Goal: Check status: Check status

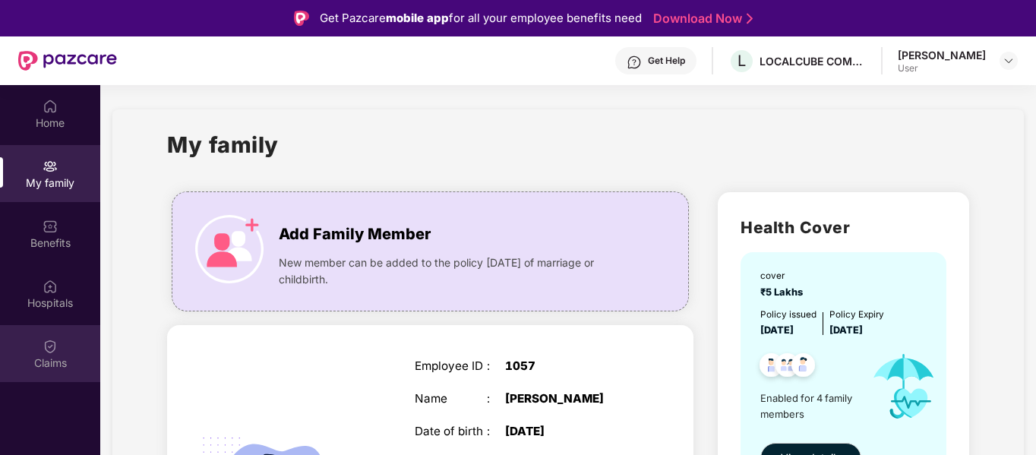
click at [54, 359] on div "Claims" at bounding box center [50, 363] width 100 height 15
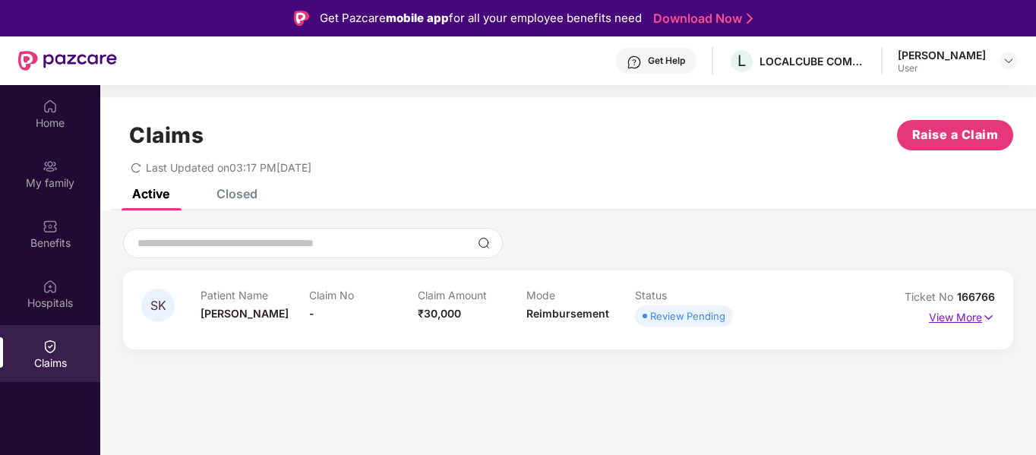
click at [982, 315] on img at bounding box center [988, 317] width 13 height 17
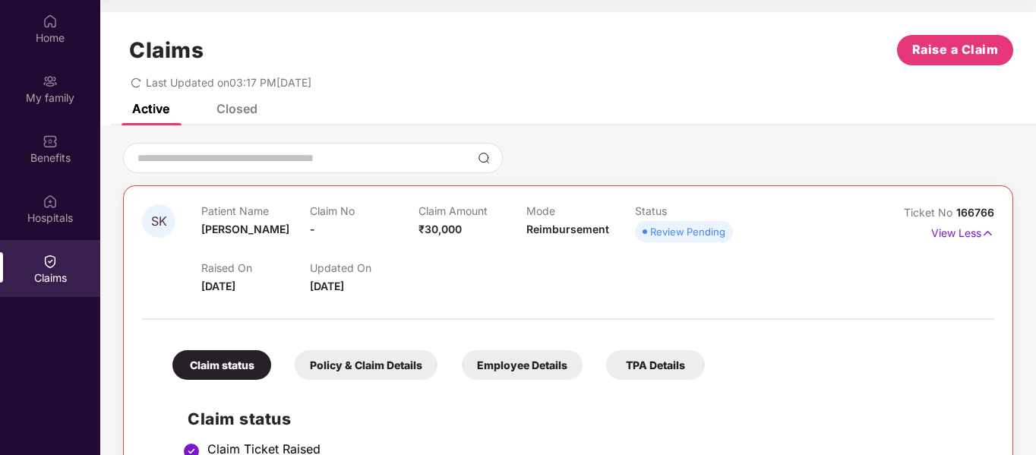
click at [65, 282] on div "Claims" at bounding box center [50, 277] width 100 height 15
click at [49, 281] on div "Claims" at bounding box center [50, 277] width 100 height 15
click at [49, 274] on div "Claims" at bounding box center [50, 277] width 100 height 15
click at [239, 107] on div "Closed" at bounding box center [237, 108] width 41 height 15
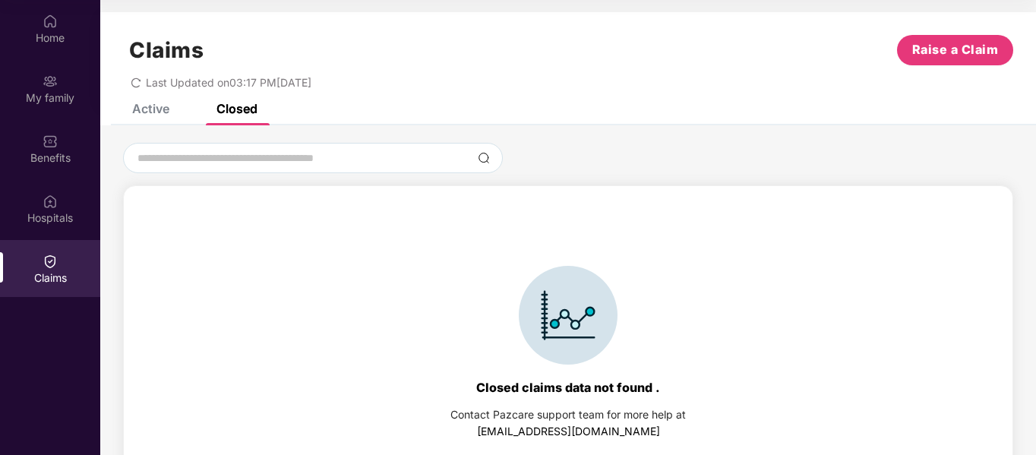
click at [49, 255] on img at bounding box center [50, 261] width 15 height 15
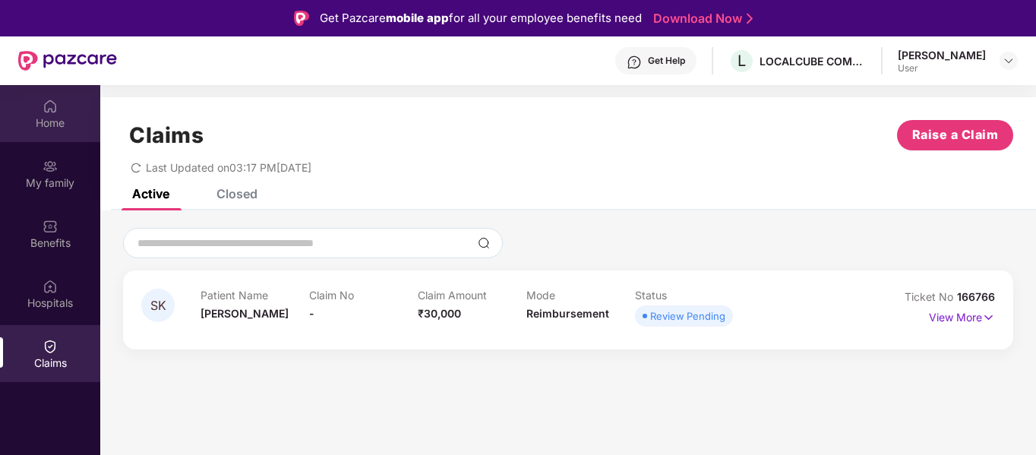
click at [46, 119] on div "Home" at bounding box center [50, 122] width 100 height 15
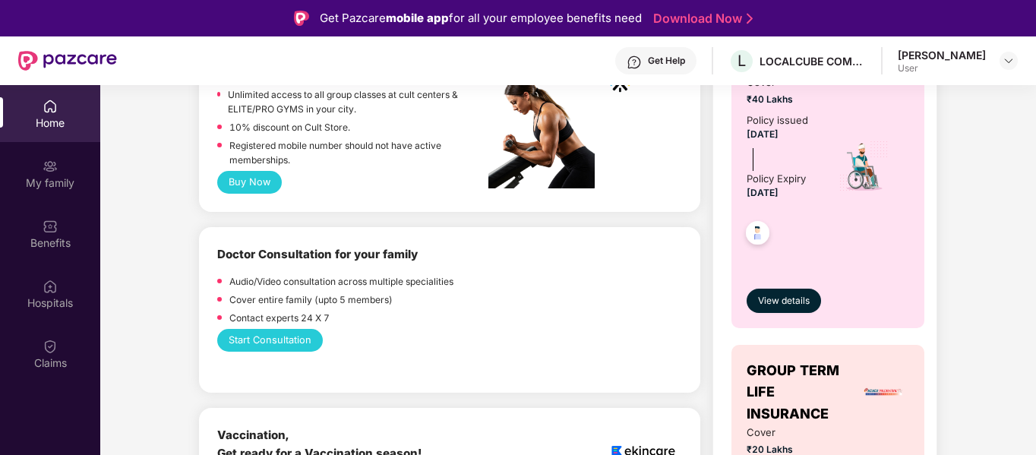
scroll to position [988, 0]
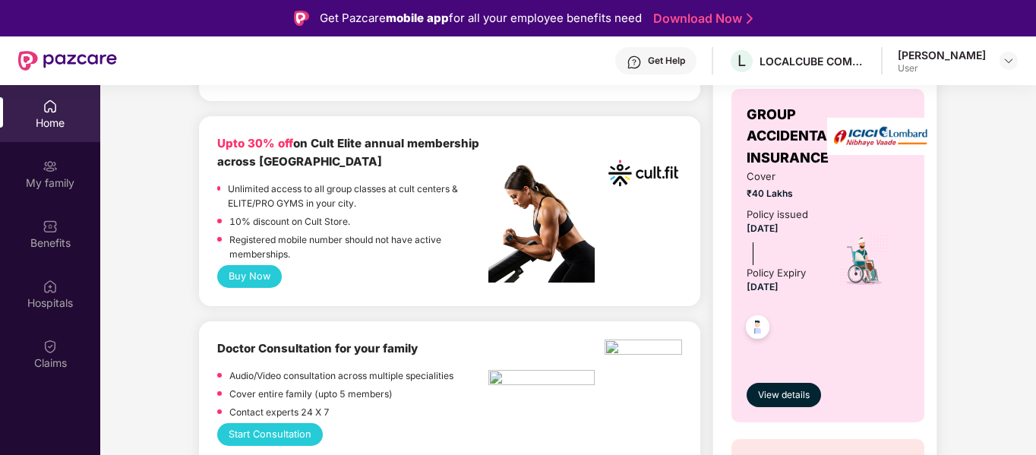
scroll to position [380, 0]
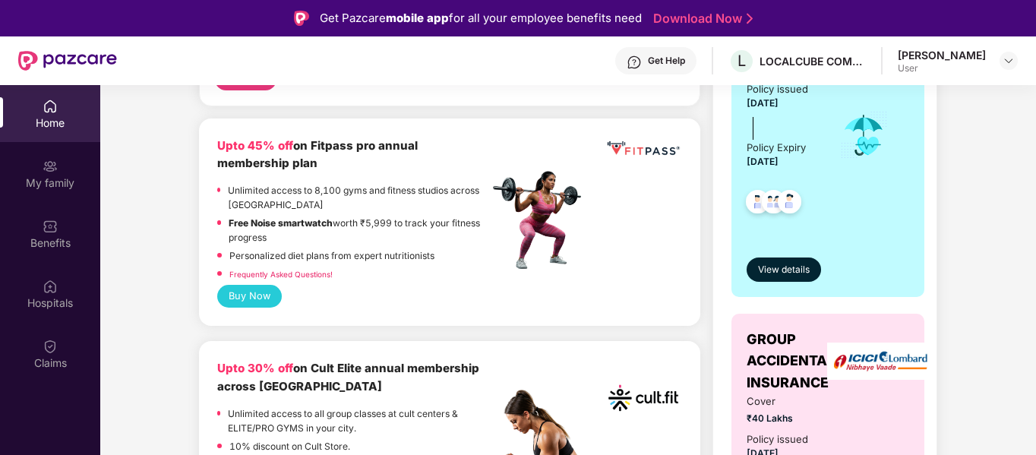
click at [62, 113] on div "Home" at bounding box center [50, 113] width 100 height 57
click at [57, 109] on img at bounding box center [50, 106] width 15 height 15
click at [62, 346] on div "Claims" at bounding box center [50, 353] width 100 height 57
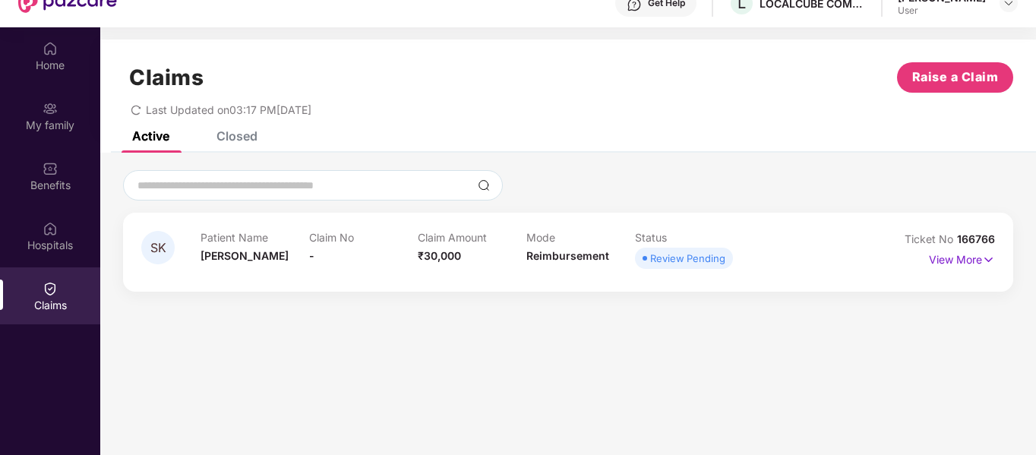
scroll to position [85, 0]
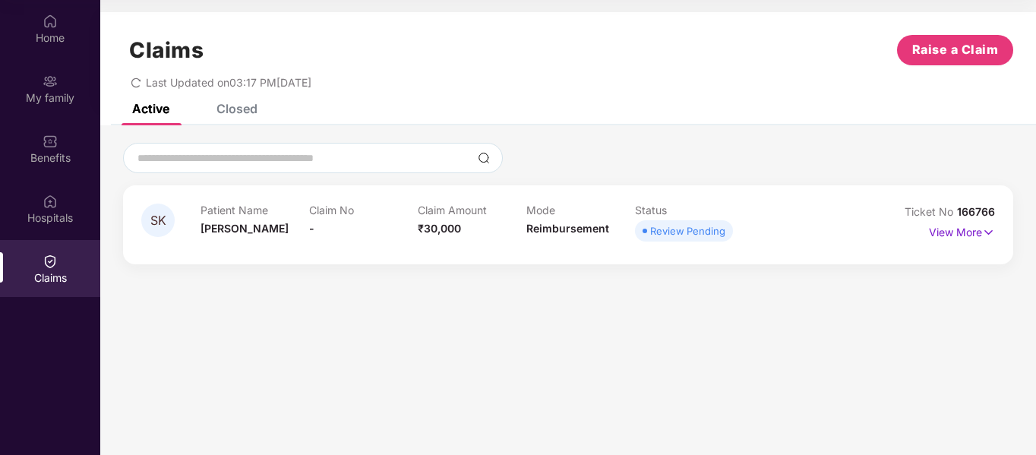
click at [656, 233] on div "Review Pending" at bounding box center [687, 230] width 75 height 15
click at [988, 234] on img at bounding box center [988, 232] width 13 height 17
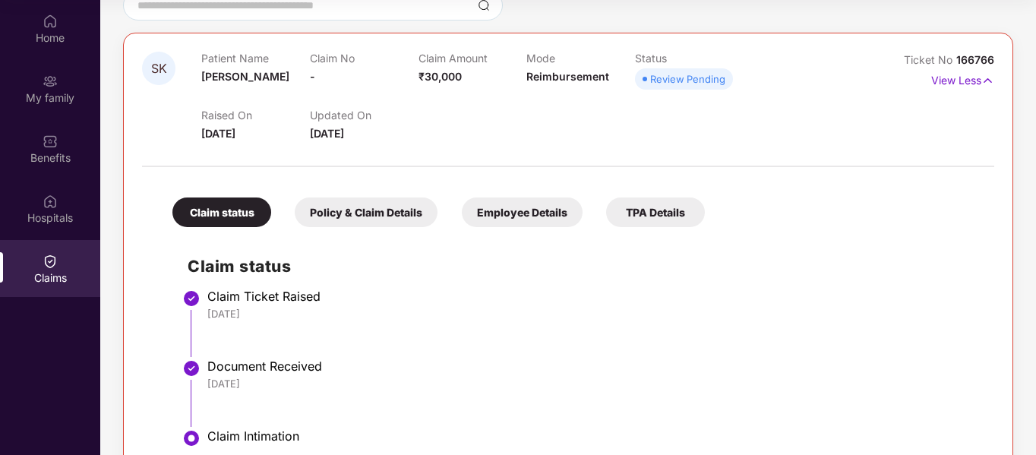
scroll to position [202, 0]
